Goal: Transaction & Acquisition: Purchase product/service

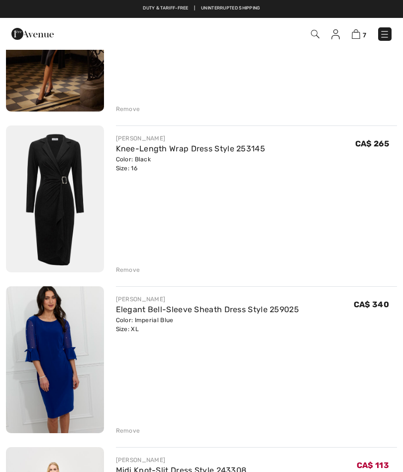
scroll to position [656, 0]
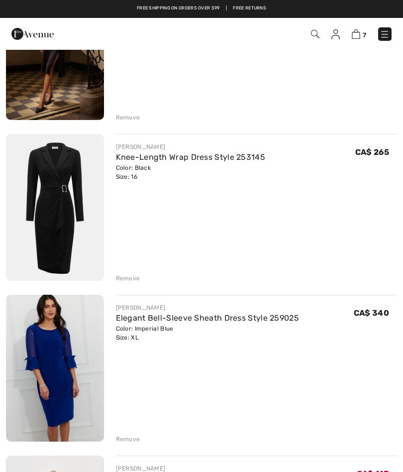
click at [152, 160] on link "Knee-Length Wrap Dress Style 253145" at bounding box center [191, 156] width 150 height 9
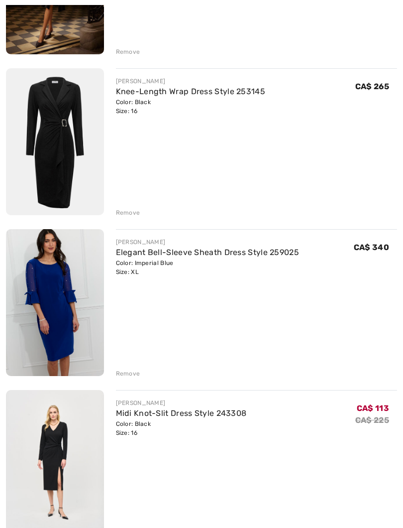
scroll to position [760, 0]
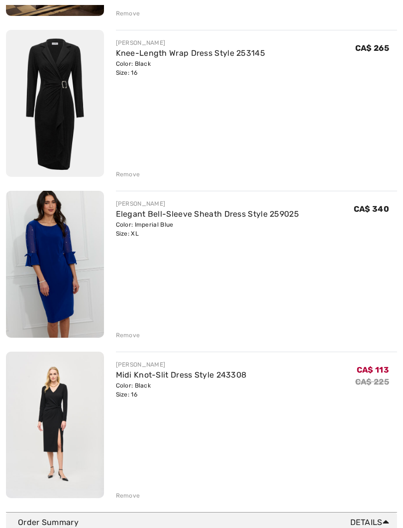
click at [51, 256] on img at bounding box center [55, 264] width 98 height 147
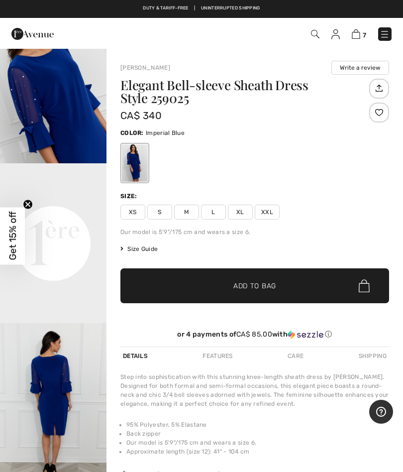
scroll to position [214, 0]
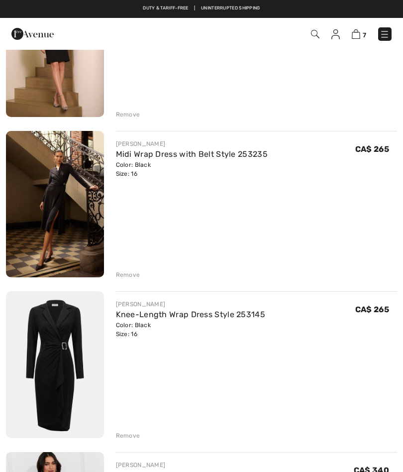
scroll to position [478, 0]
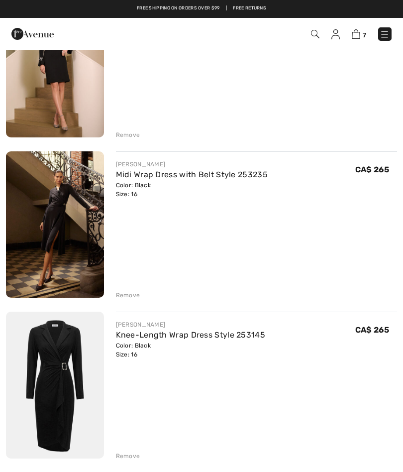
click at [50, 223] on img at bounding box center [55, 224] width 98 height 146
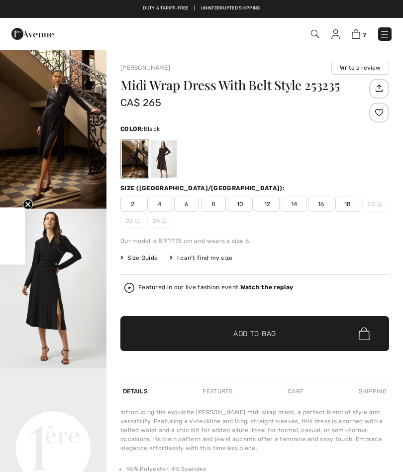
checkbox input "true"
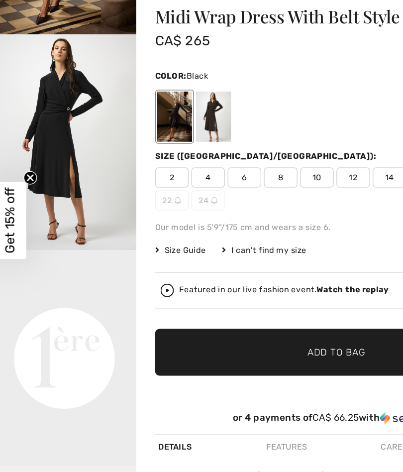
scroll to position [129, 0]
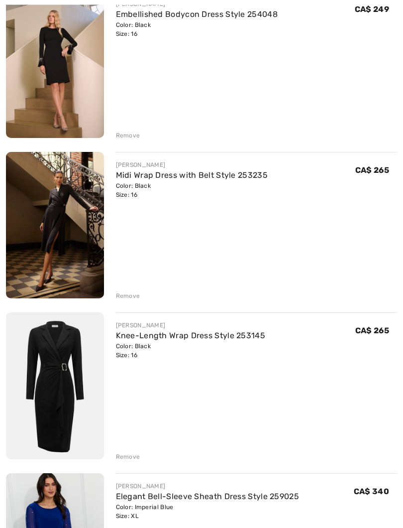
scroll to position [511, 0]
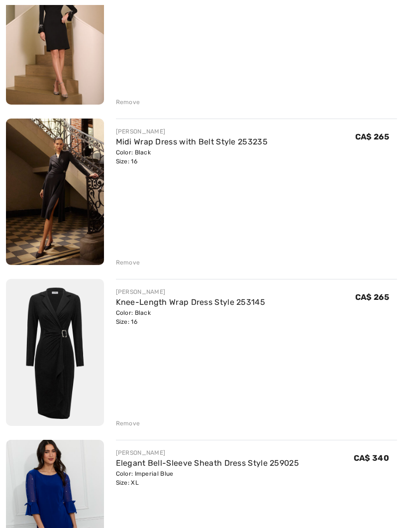
click at [63, 343] on img at bounding box center [55, 352] width 98 height 147
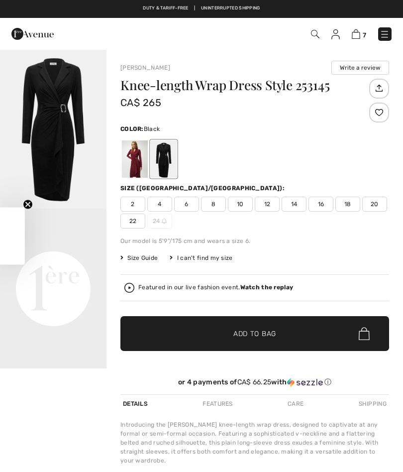
checkbox input "true"
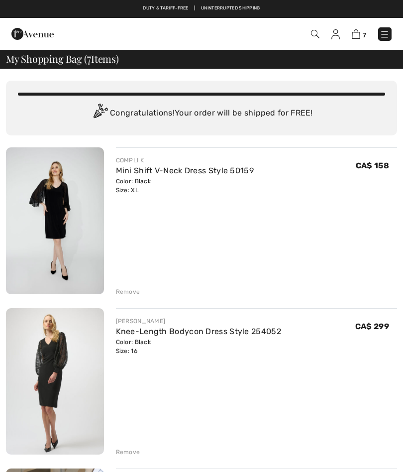
scroll to position [539, 0]
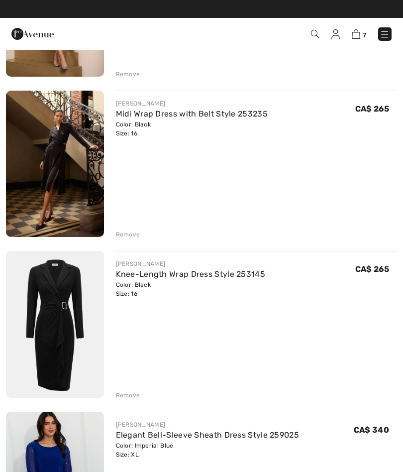
click at [57, 298] on img at bounding box center [55, 324] width 98 height 147
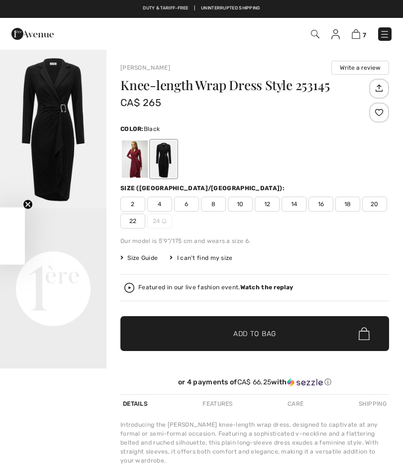
checkbox input "true"
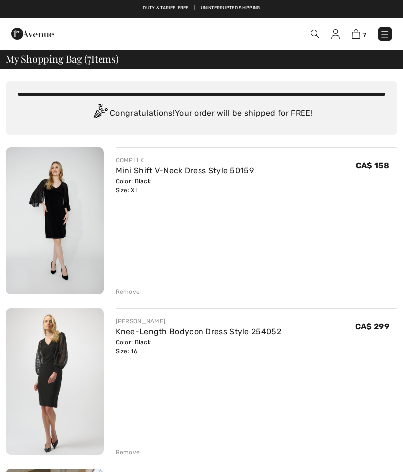
scroll to position [539, 0]
